Goal: Transaction & Acquisition: Download file/media

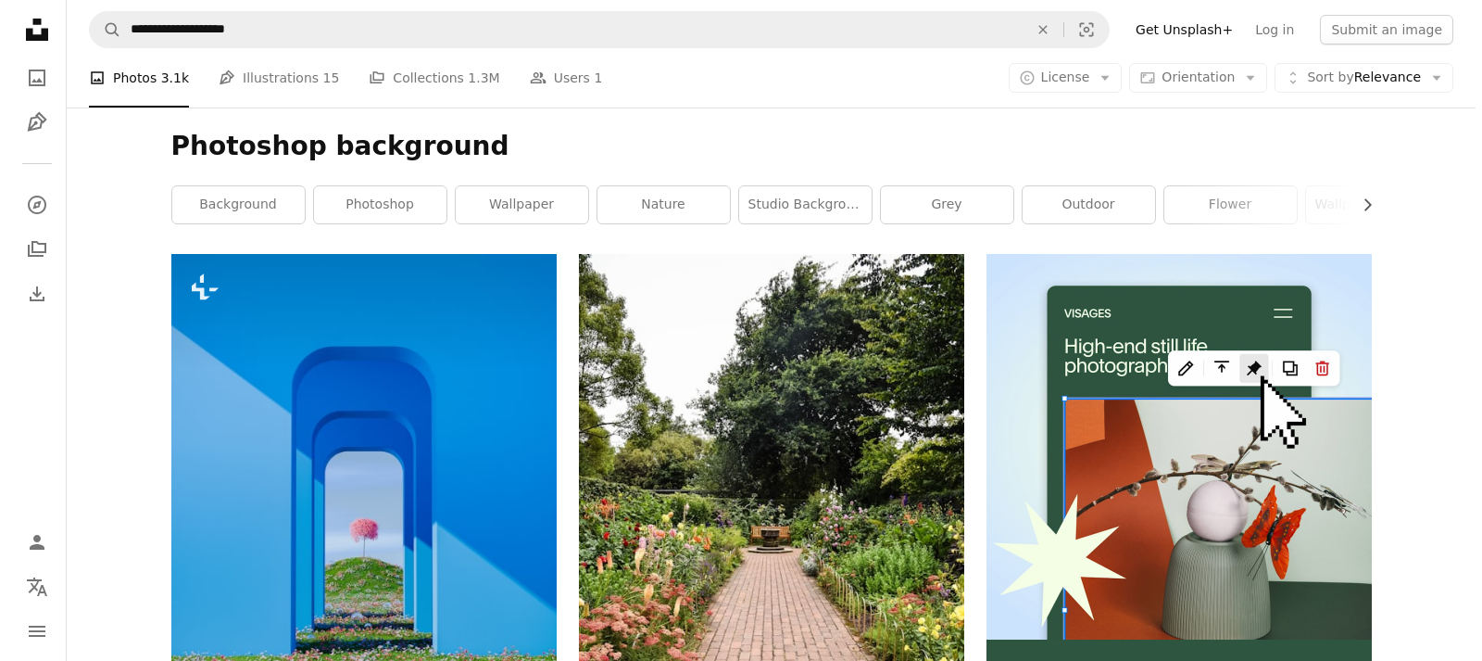
scroll to position [272, 0]
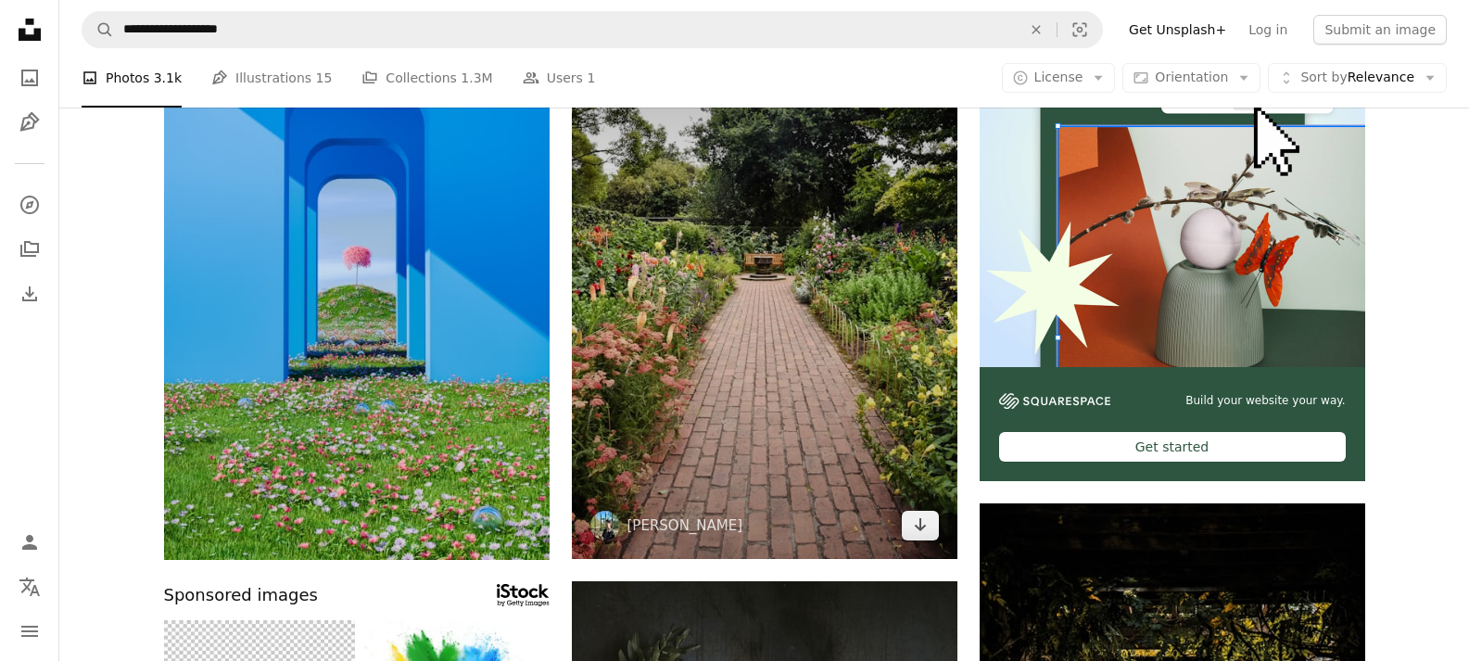
click at [911, 501] on img at bounding box center [764, 269] width 385 height 577
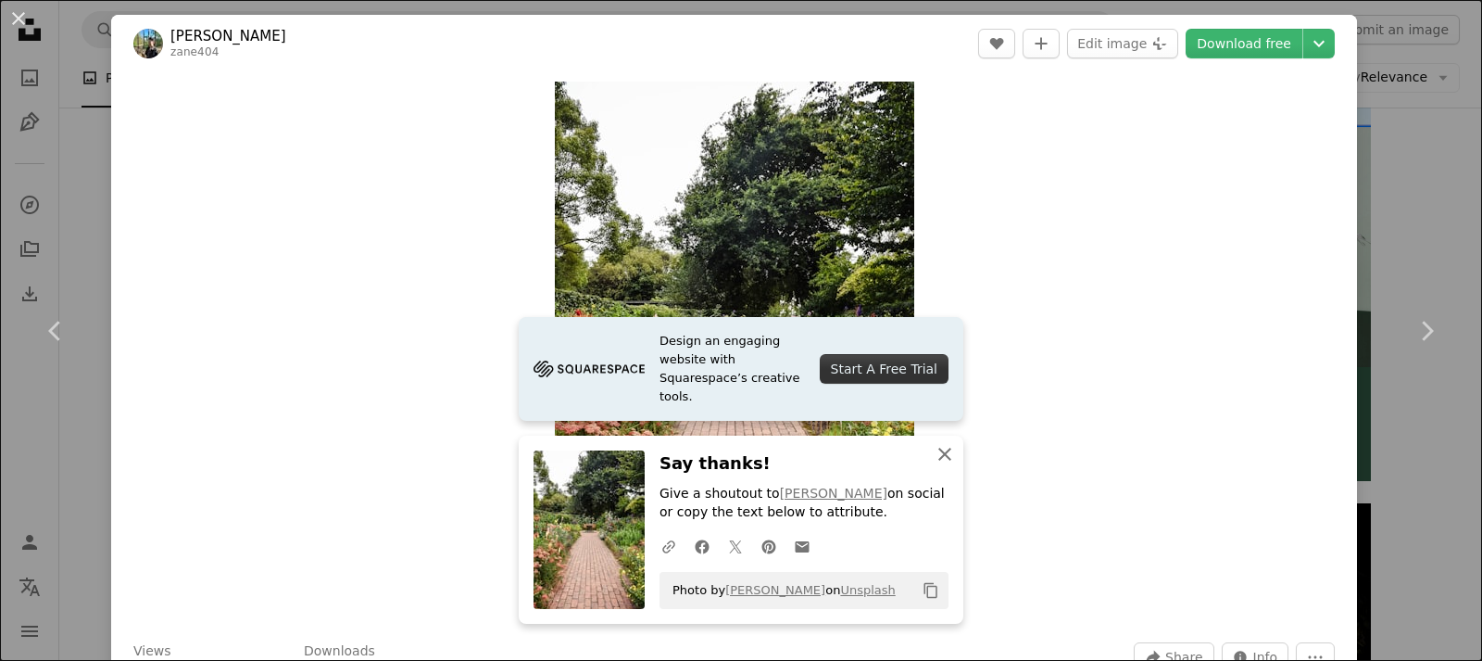
click at [934, 455] on icon "An X shape" at bounding box center [945, 454] width 22 height 22
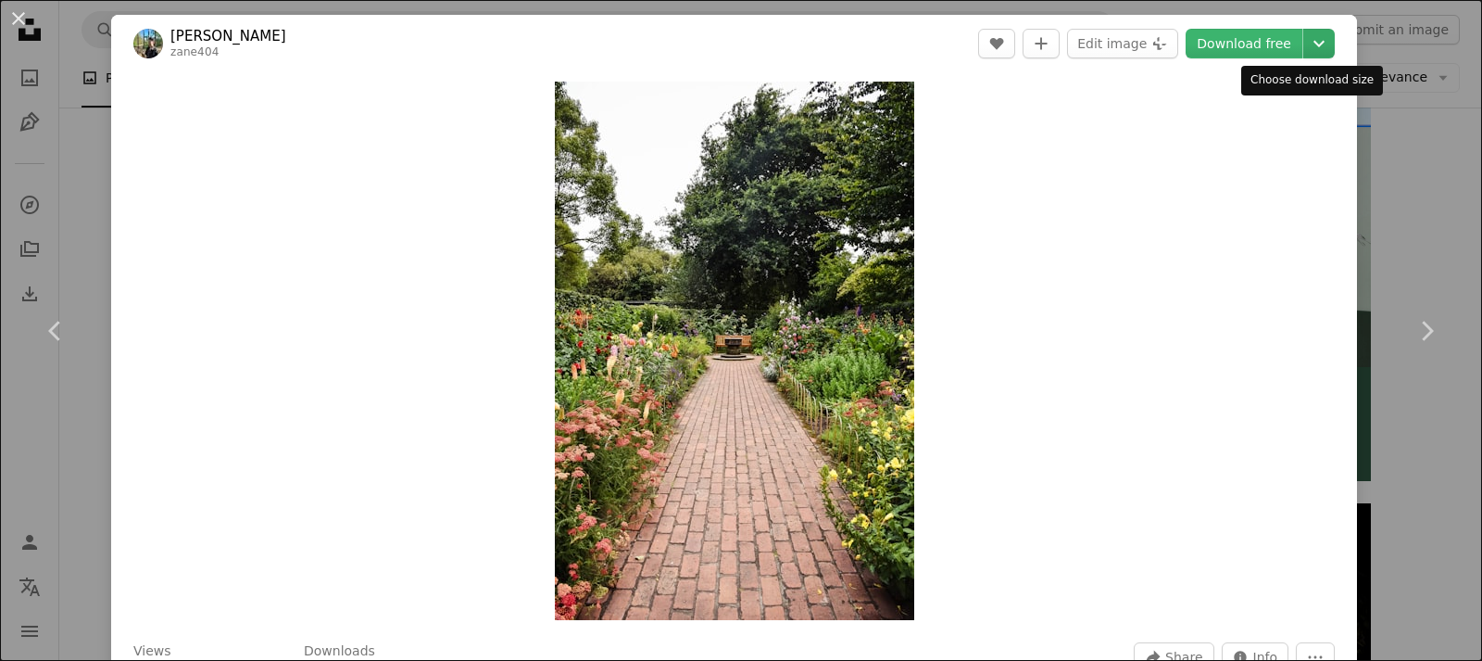
click at [1305, 48] on icon "Chevron down" at bounding box center [1320, 43] width 30 height 22
click at [863, 325] on dialog "An X shape Chevron left Chevron right [PERSON_NAME] zane404 A heart A plus sign…" at bounding box center [741, 330] width 1482 height 661
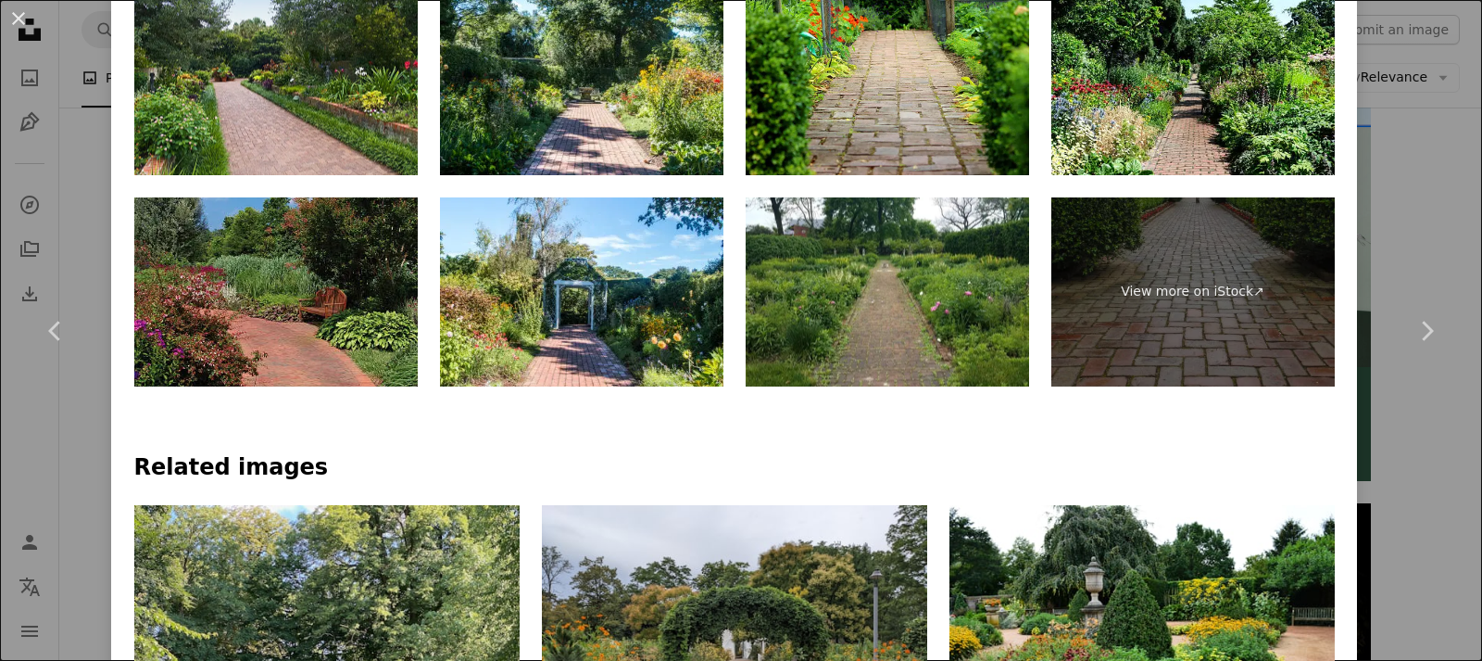
scroll to position [1292, 0]
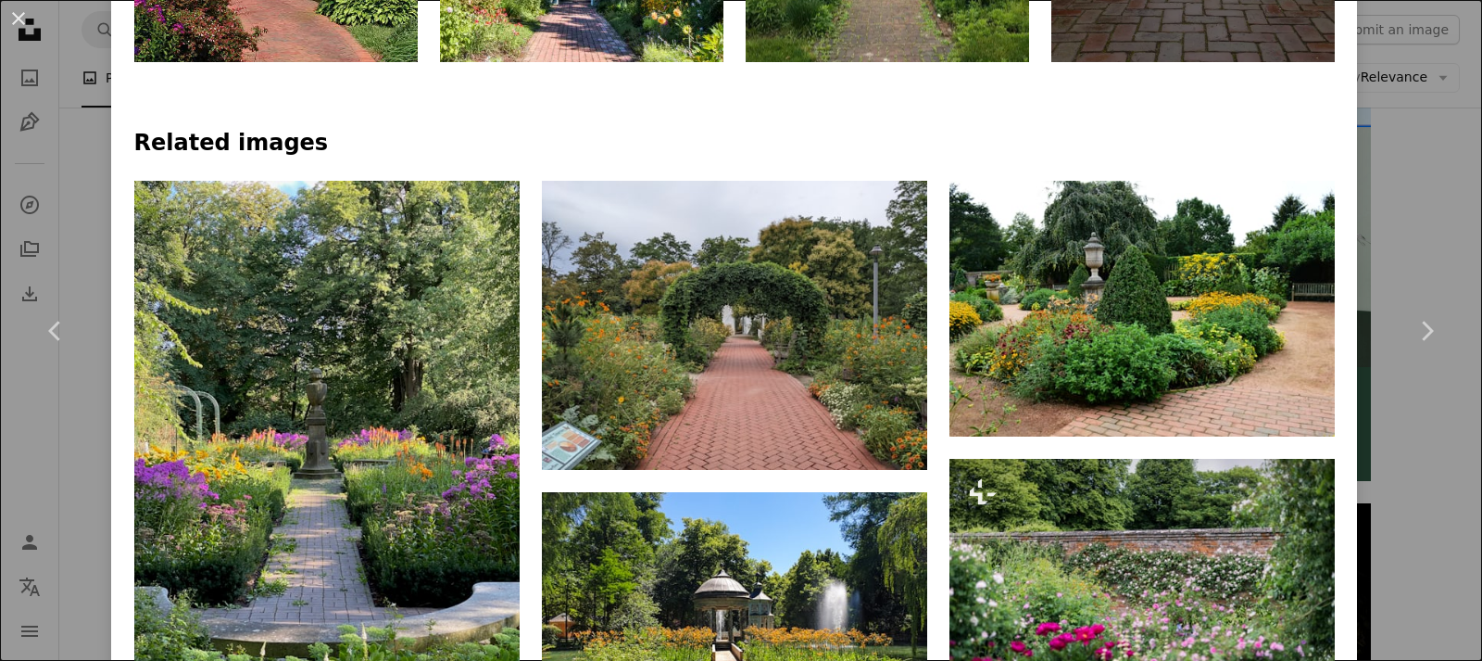
drag, startPoint x: 1481, startPoint y: 242, endPoint x: 1475, endPoint y: 46, distance: 195.6
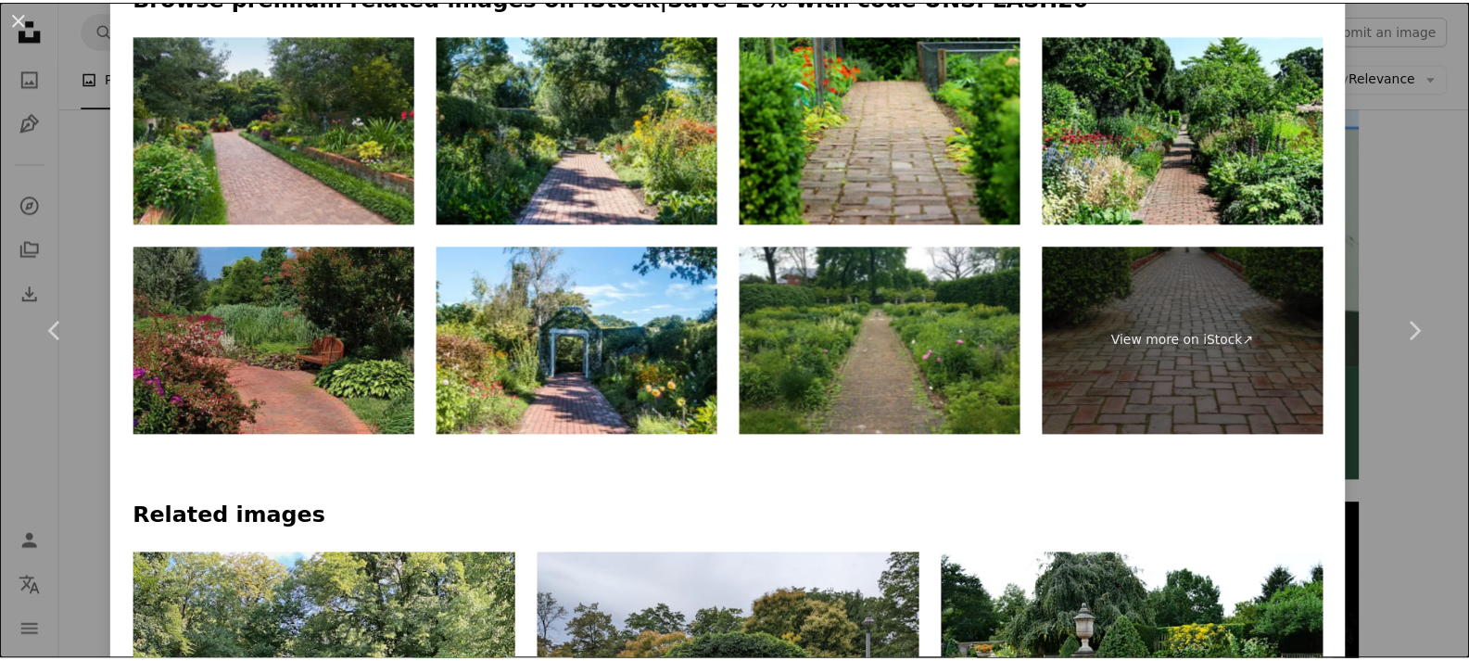
scroll to position [939, 0]
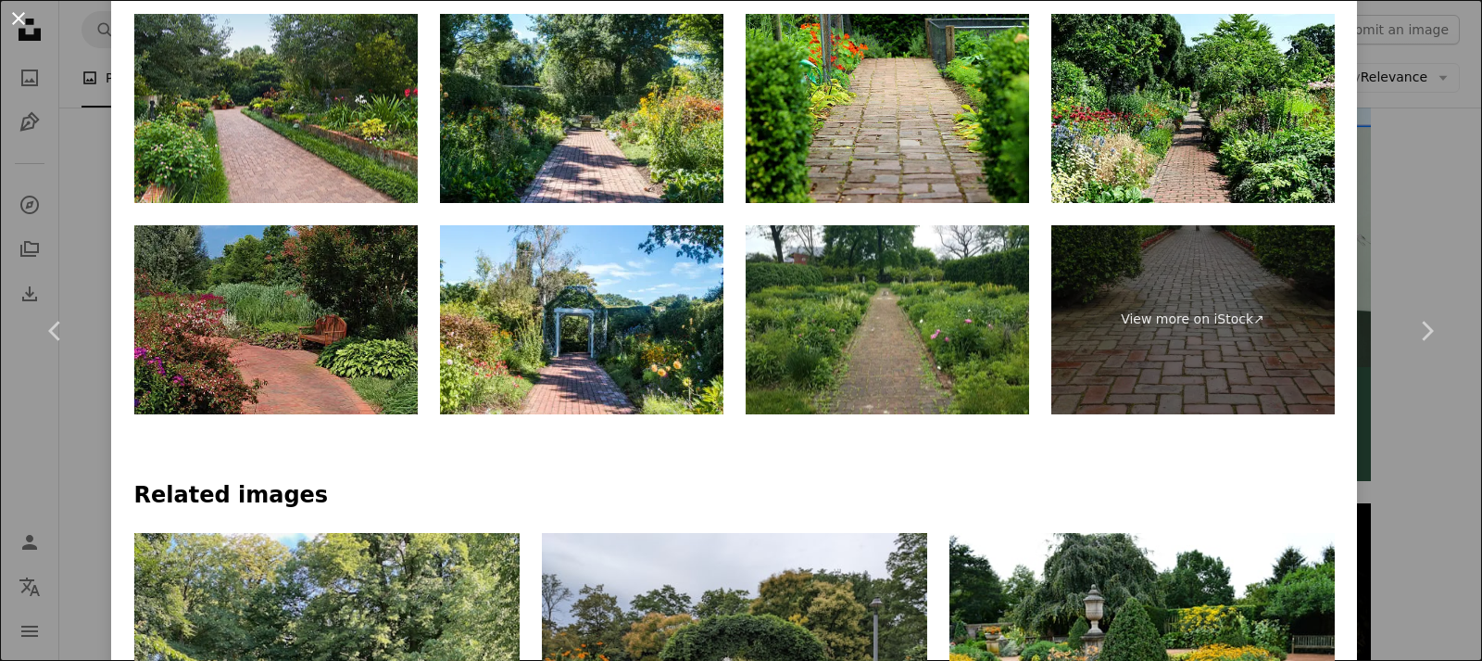
click at [20, 11] on button "An X shape" at bounding box center [18, 18] width 22 height 22
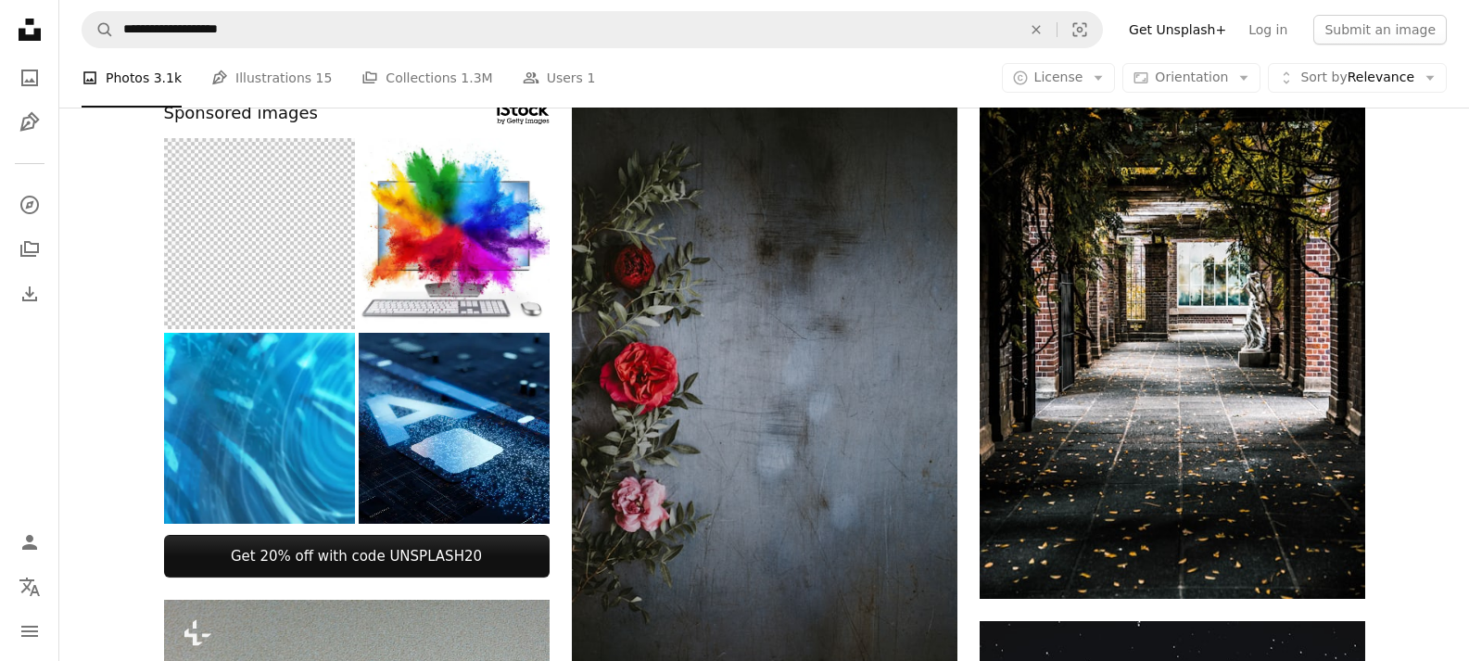
scroll to position [770, 0]
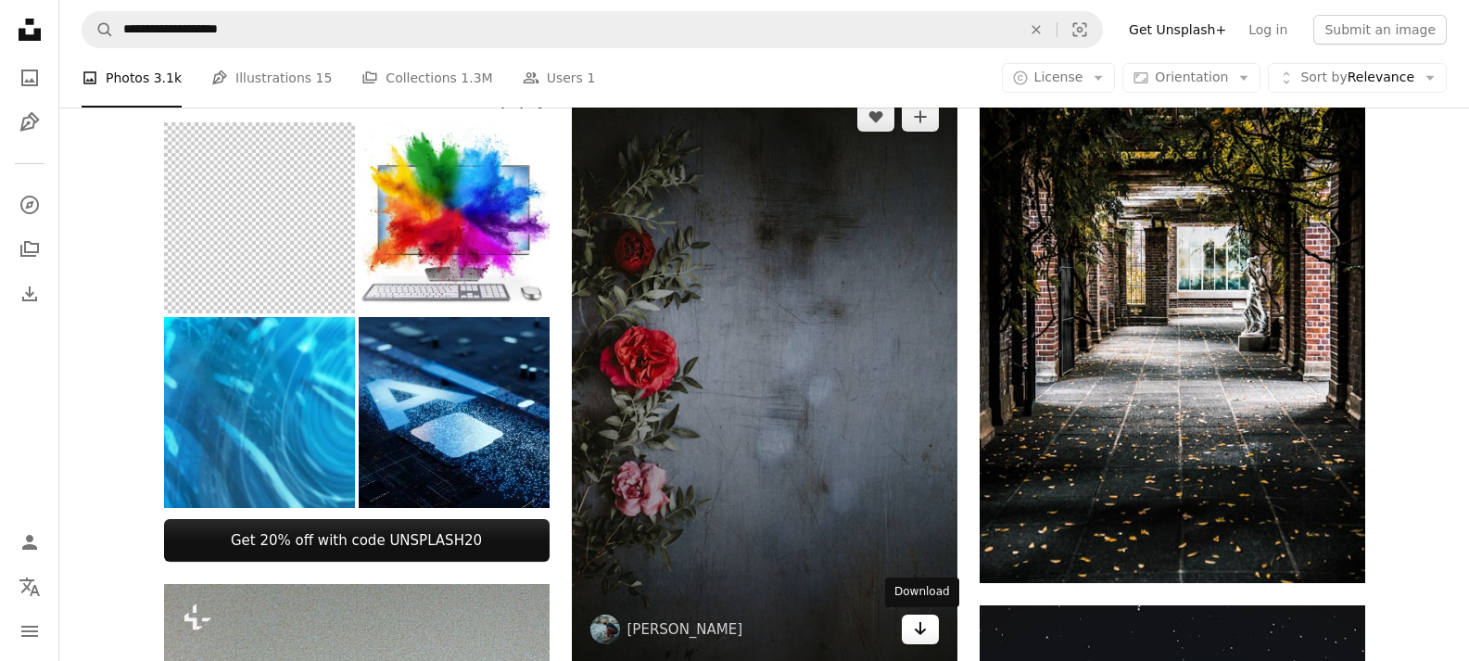
click at [923, 633] on icon "Arrow pointing down" at bounding box center [920, 628] width 15 height 22
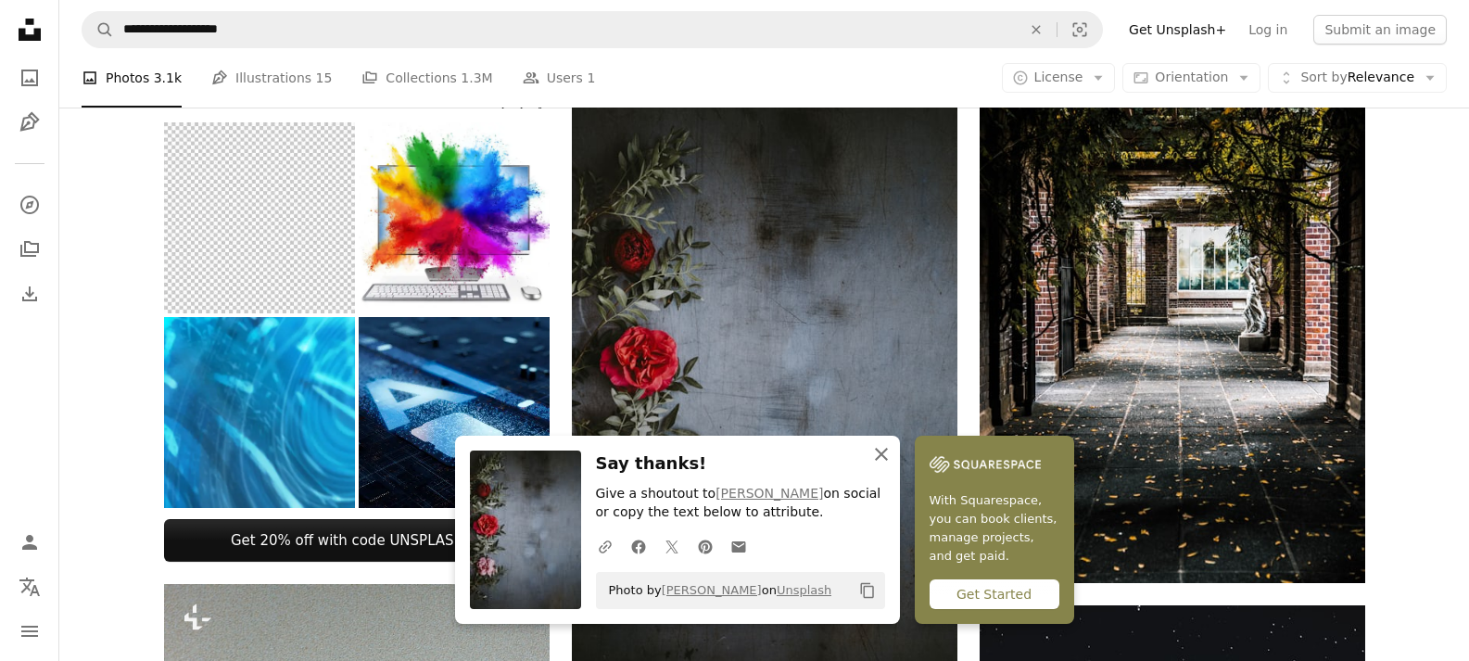
click at [887, 450] on icon "An X shape" at bounding box center [881, 454] width 22 height 22
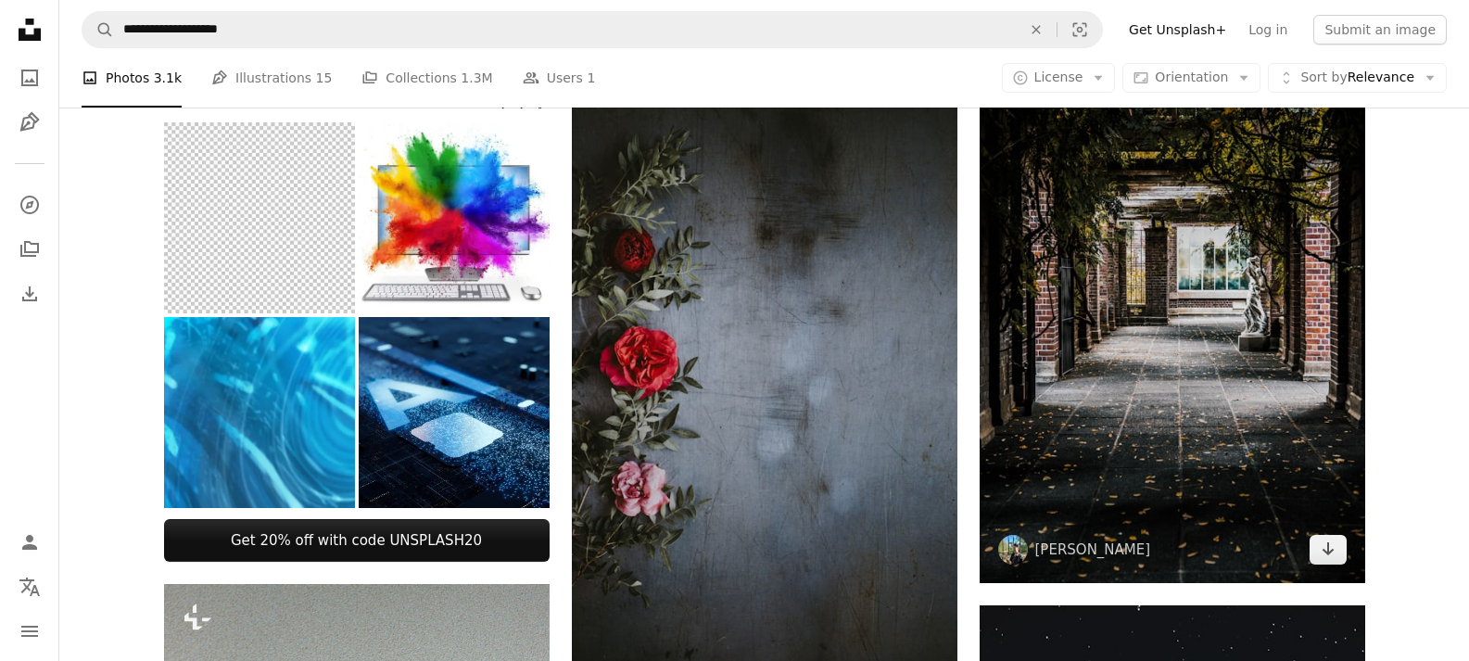
click at [1182, 473] on img at bounding box center [1171, 294] width 385 height 577
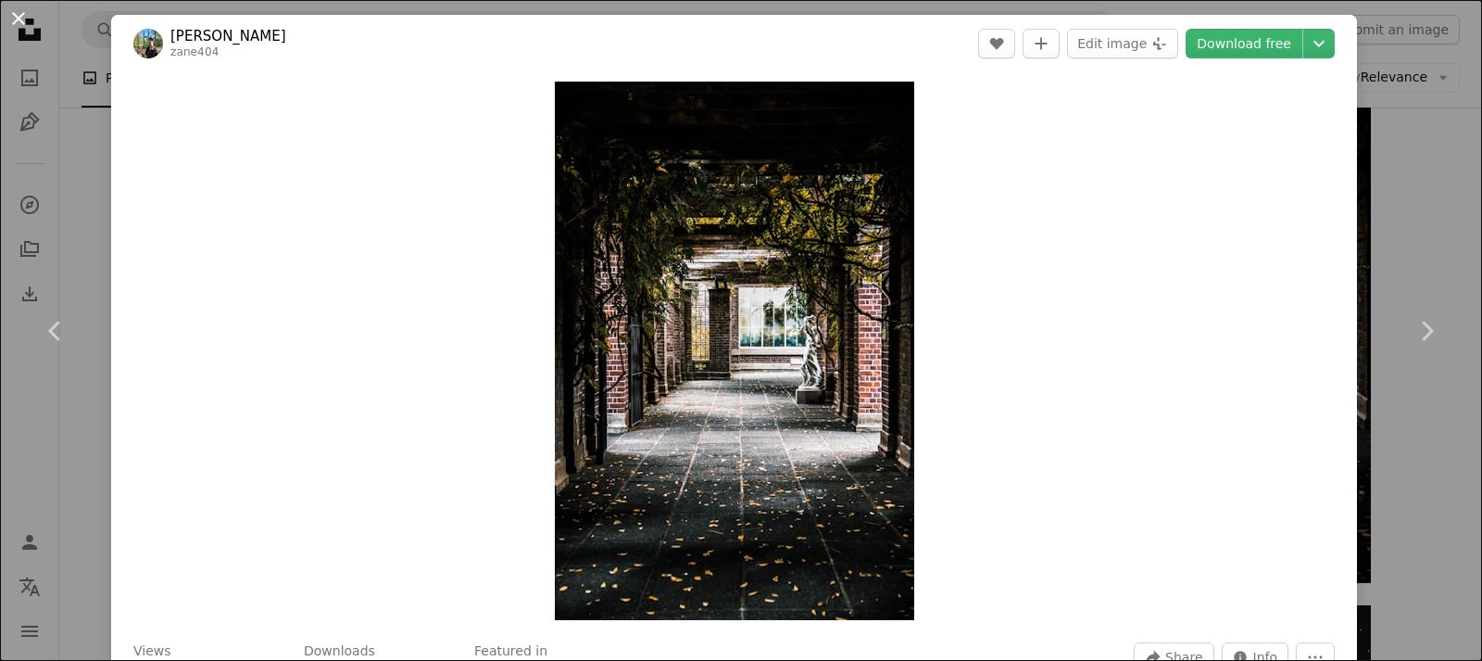
click at [20, 20] on button "An X shape" at bounding box center [18, 18] width 22 height 22
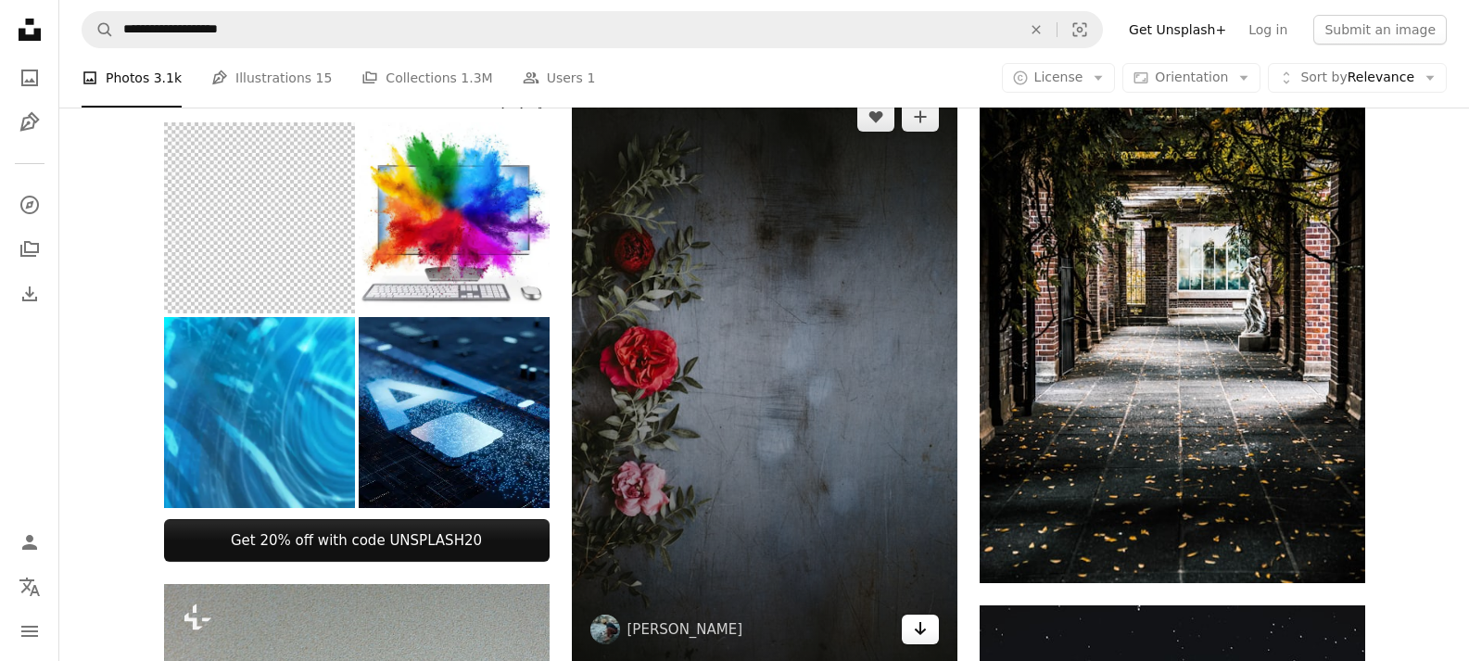
click at [924, 633] on icon "Arrow pointing down" at bounding box center [920, 628] width 15 height 22
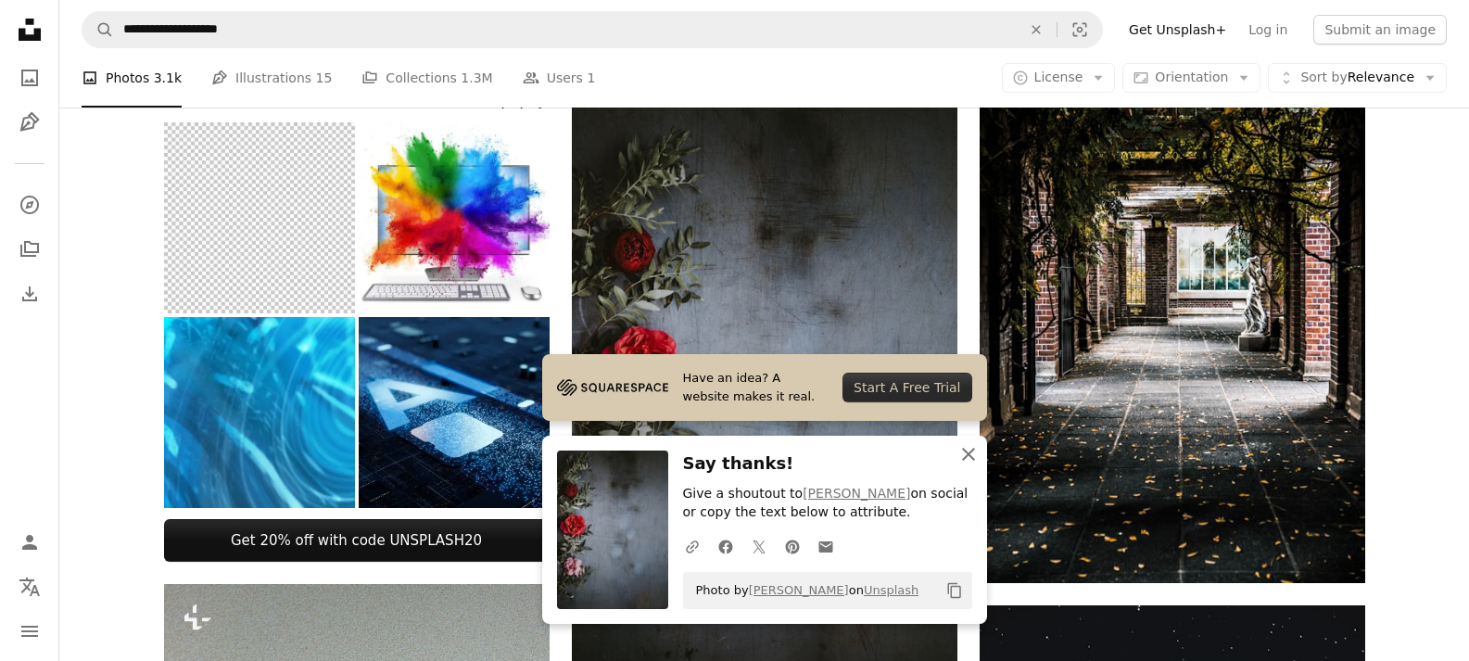
click at [970, 455] on icon "button" at bounding box center [968, 454] width 13 height 13
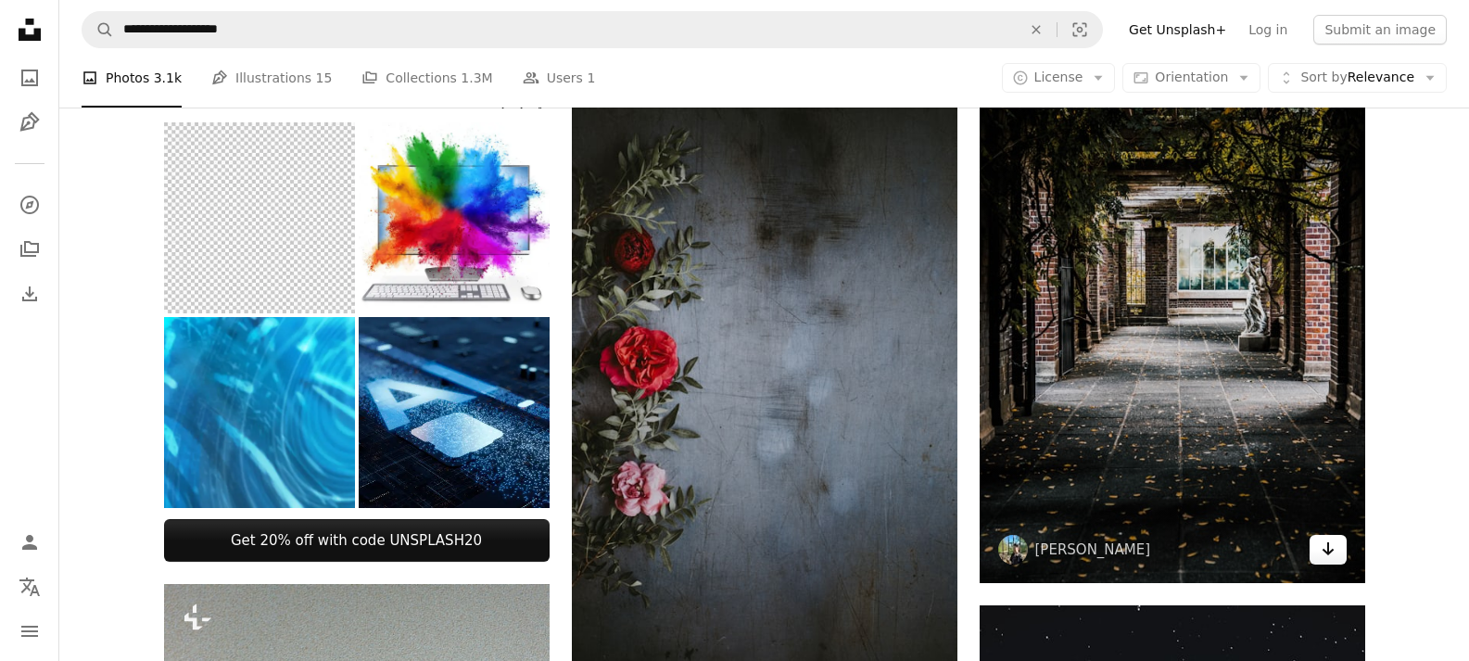
click at [1337, 553] on link "Arrow pointing down" at bounding box center [1327, 550] width 37 height 30
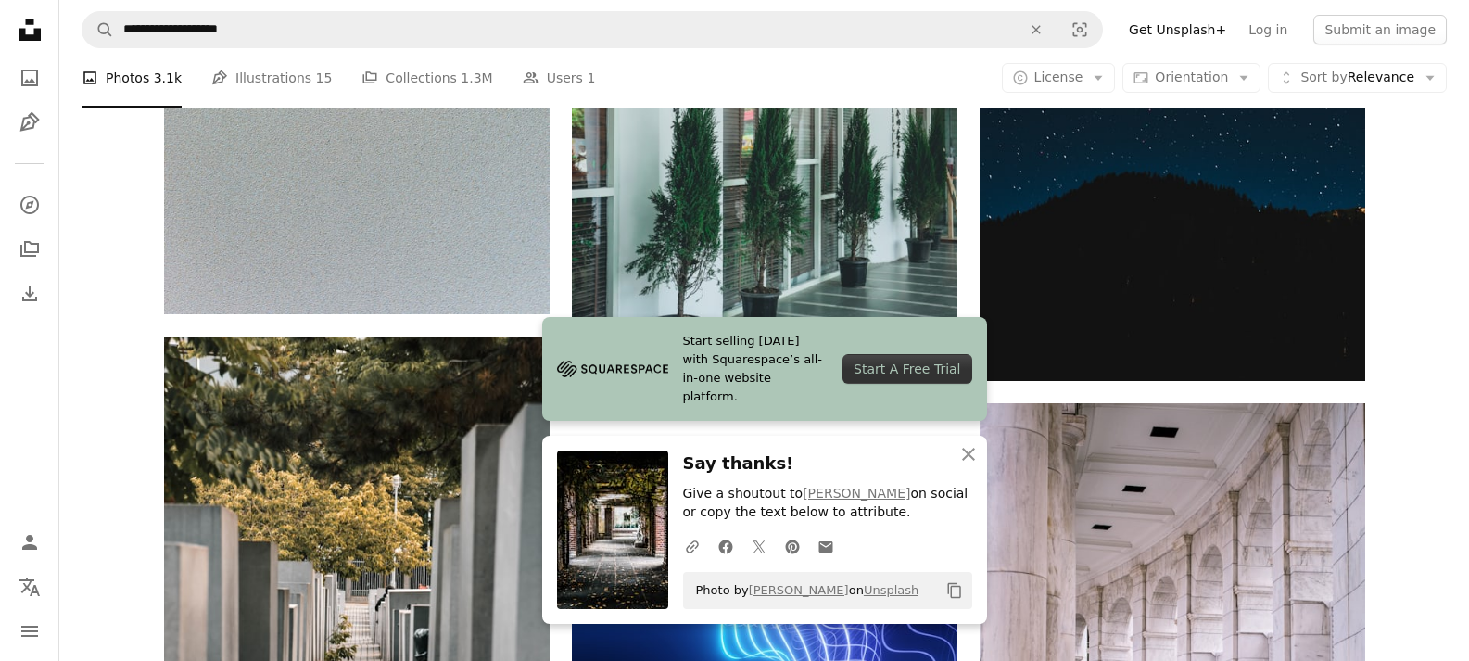
scroll to position [1622, 0]
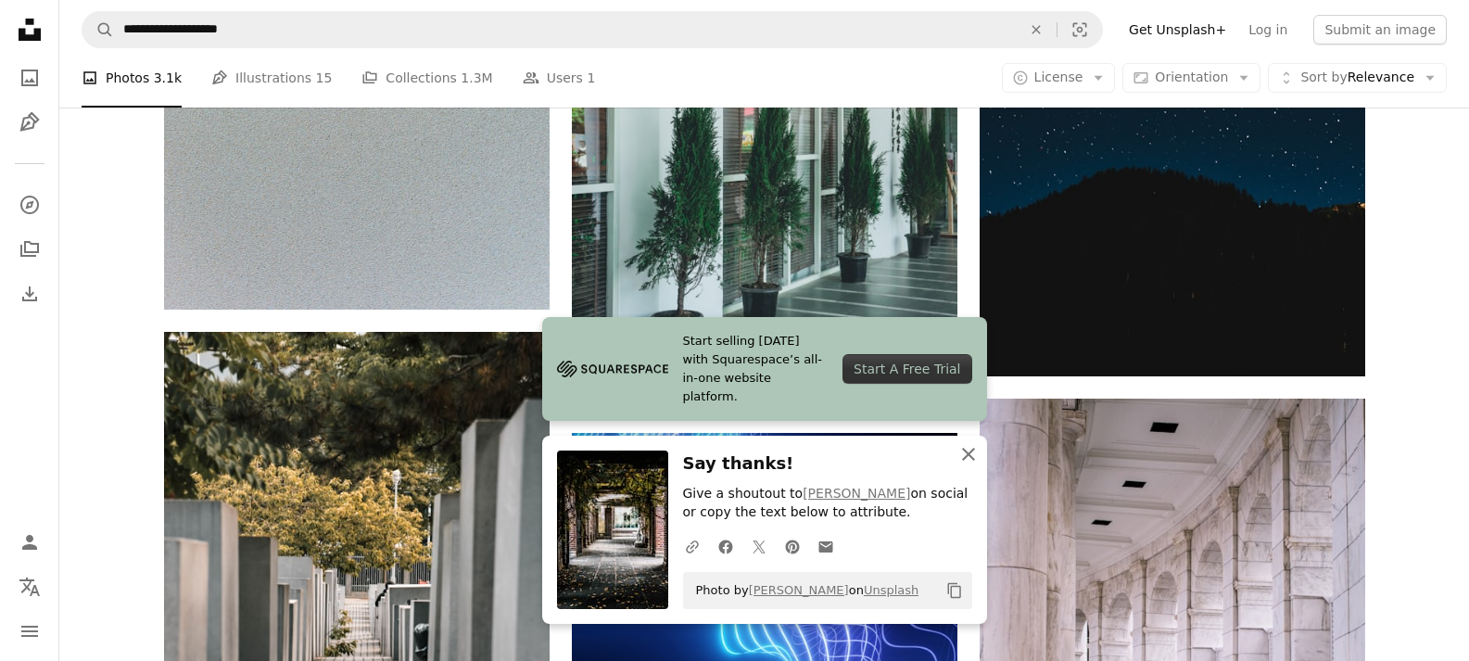
click at [973, 452] on icon "An X shape" at bounding box center [968, 454] width 22 height 22
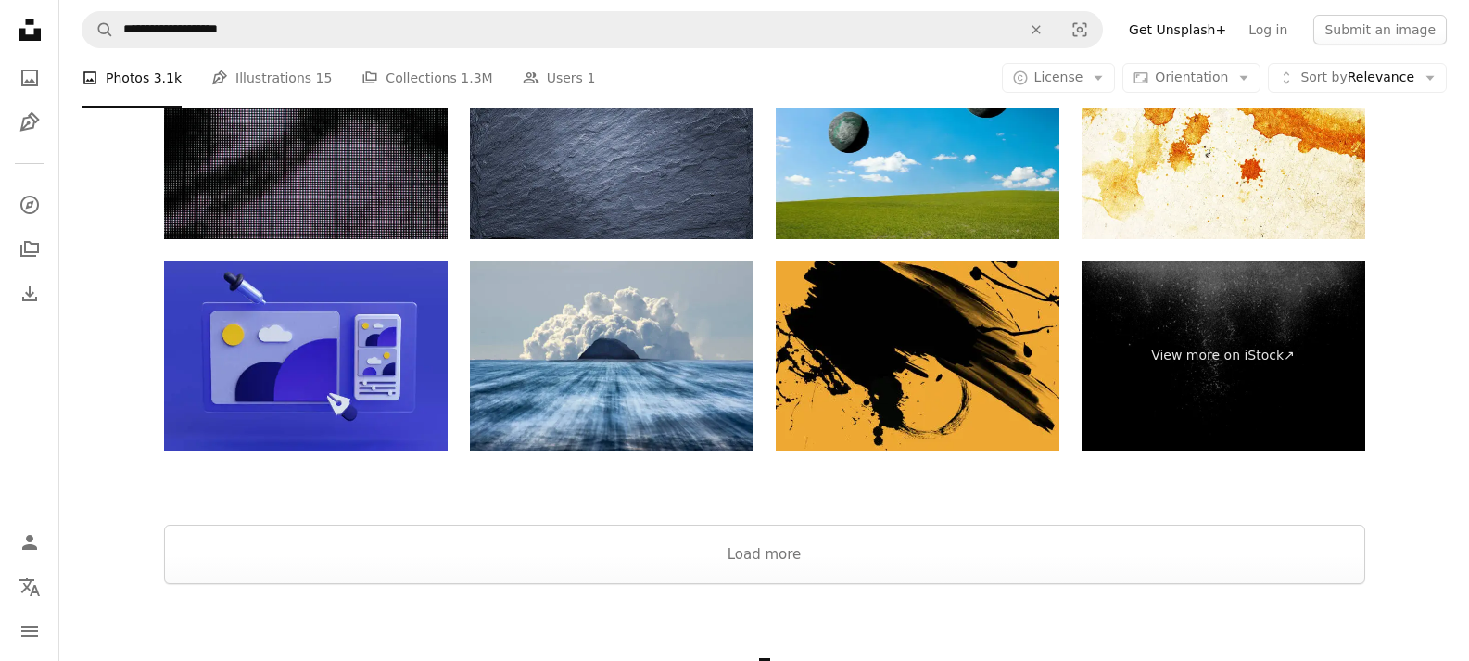
scroll to position [4773, 0]
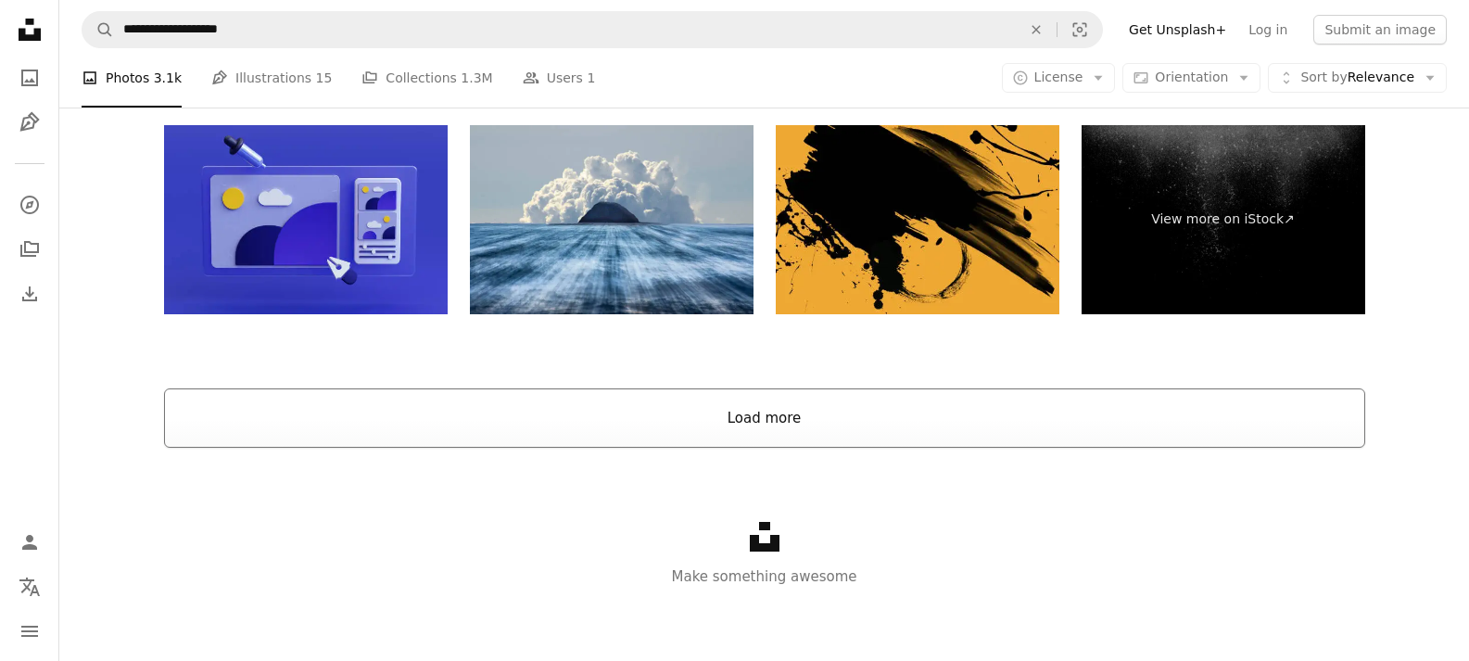
click at [788, 412] on button "Load more" at bounding box center [764, 417] width 1201 height 59
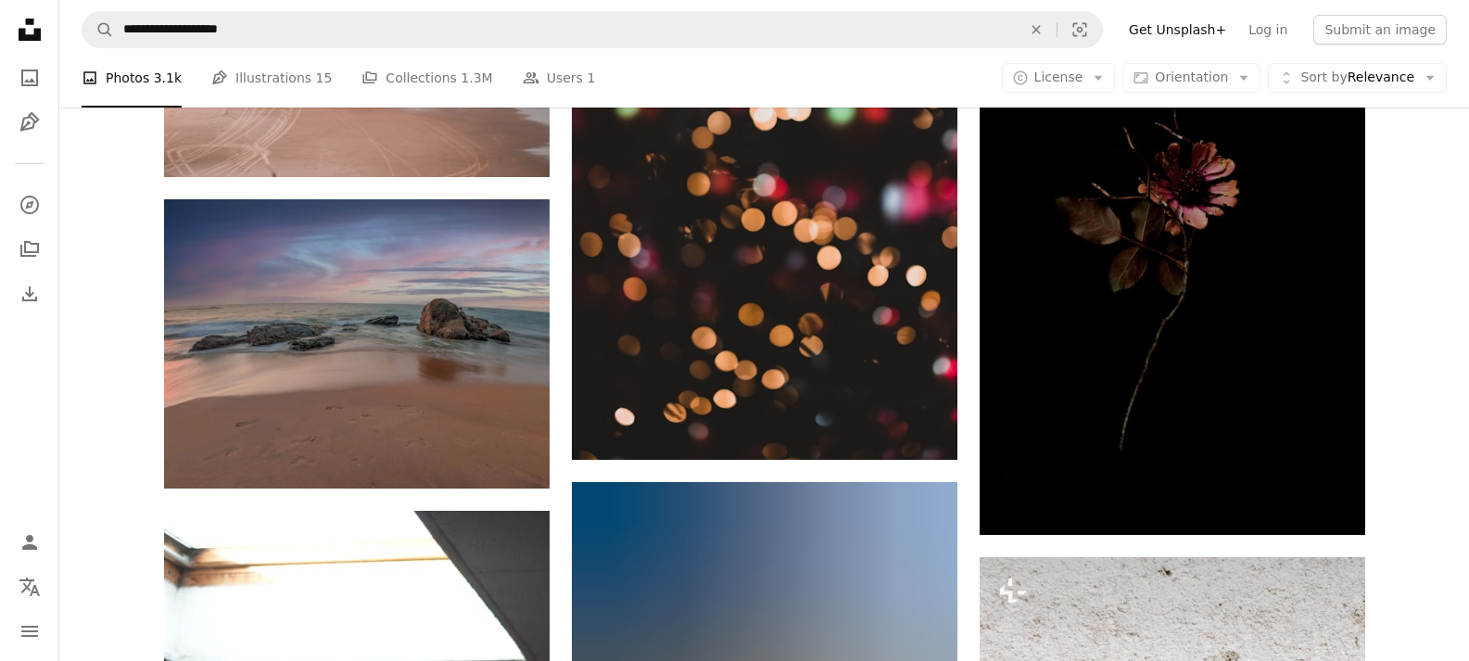
scroll to position [10332, 0]
